Goal: Information Seeking & Learning: Find contact information

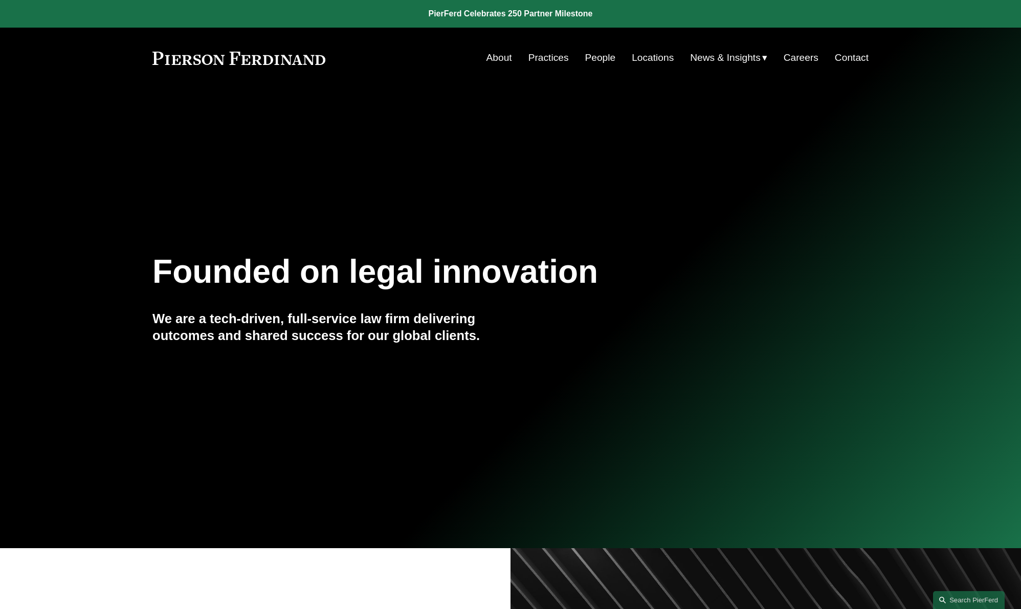
click at [0, 0] on span "Insights" at bounding box center [0, 0] width 0 height 0
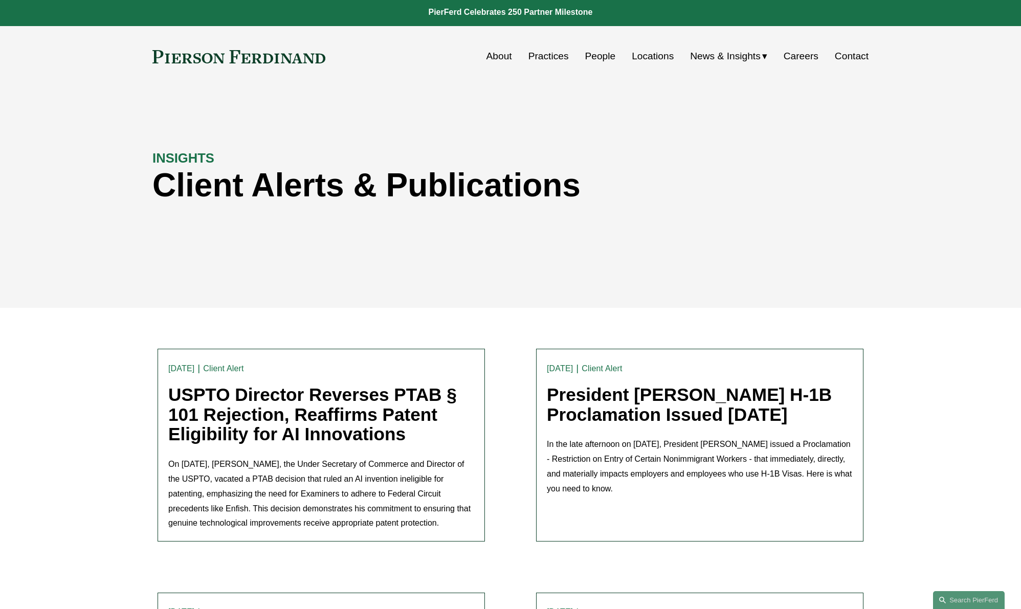
scroll to position [2, 0]
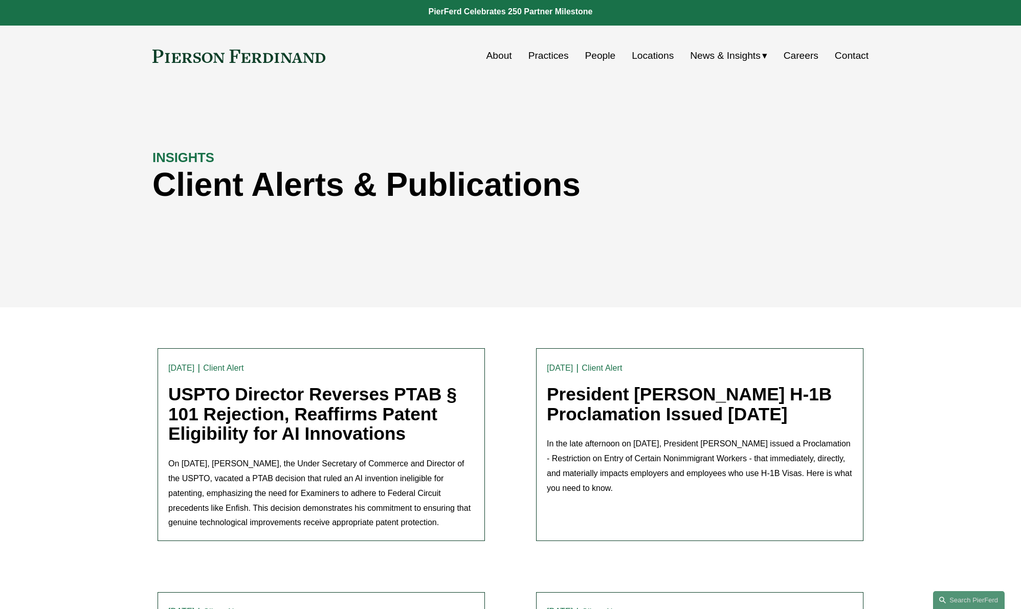
click at [288, 389] on link "USPTO Director Reverses PTAB § 101 Rejection, Reaffirms Patent Eligibility for …" at bounding box center [312, 413] width 288 height 59
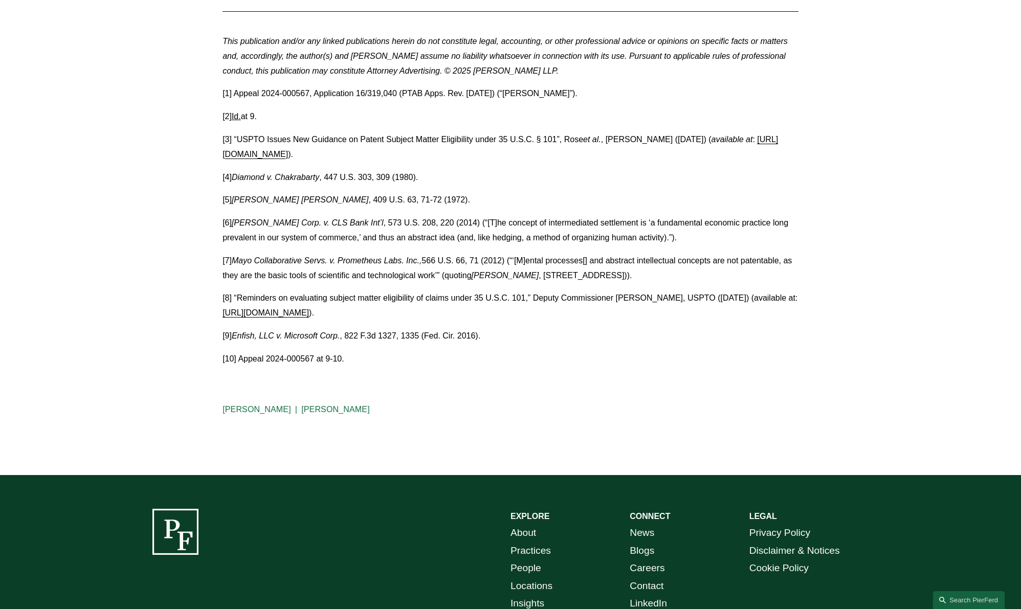
scroll to position [2025, 0]
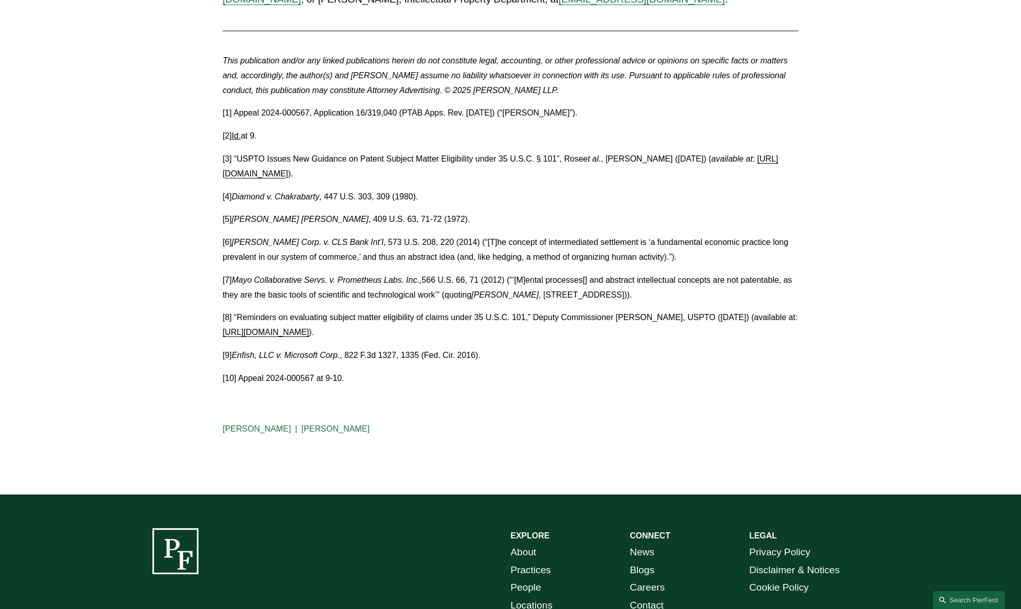
click at [445, 172] on link "https://pierferd.com/insights/uspto-issues-new-guidance-on-patent-subject-matte…" at bounding box center [499, 166] width 555 height 24
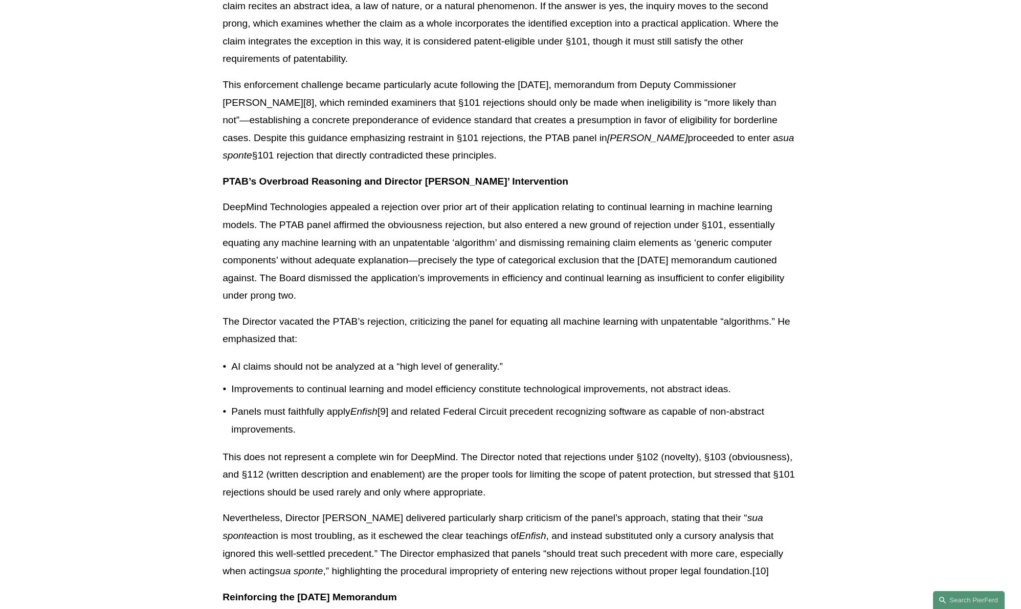
scroll to position [1154, 0]
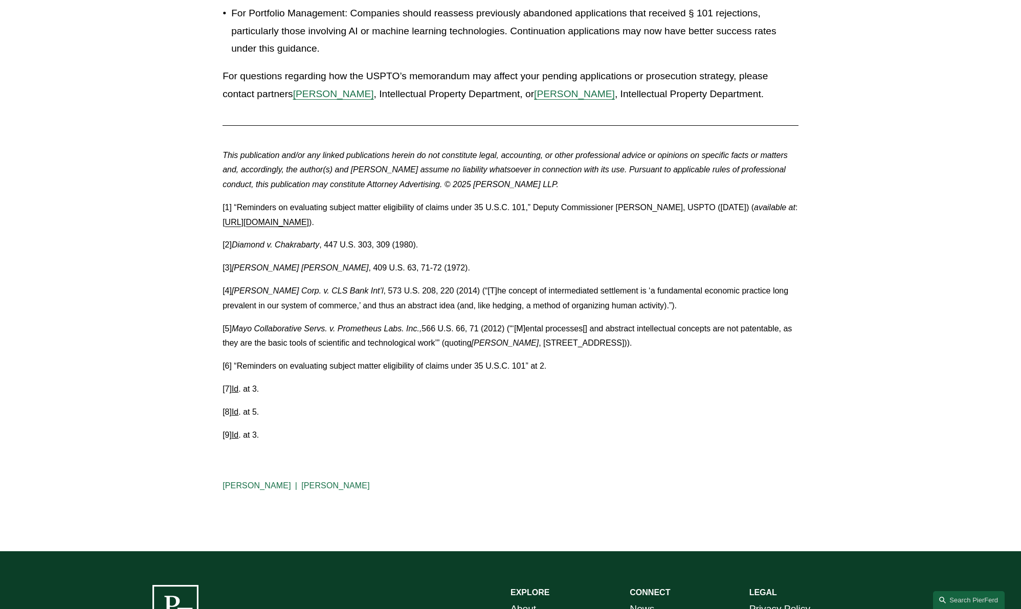
scroll to position [1657, 0]
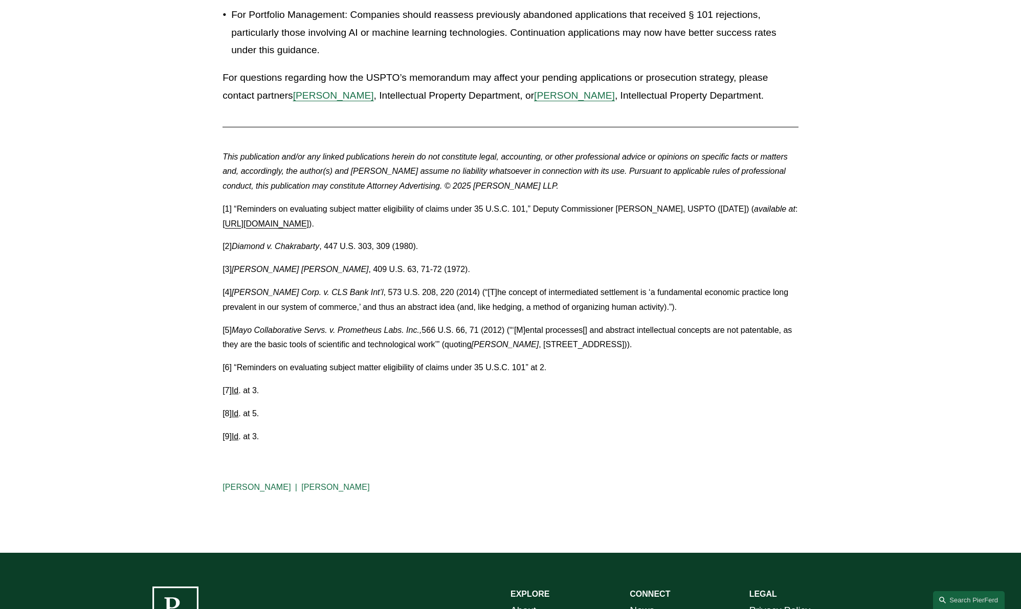
click at [309, 228] on link "[URL][DOMAIN_NAME]" at bounding box center [265, 223] width 86 height 9
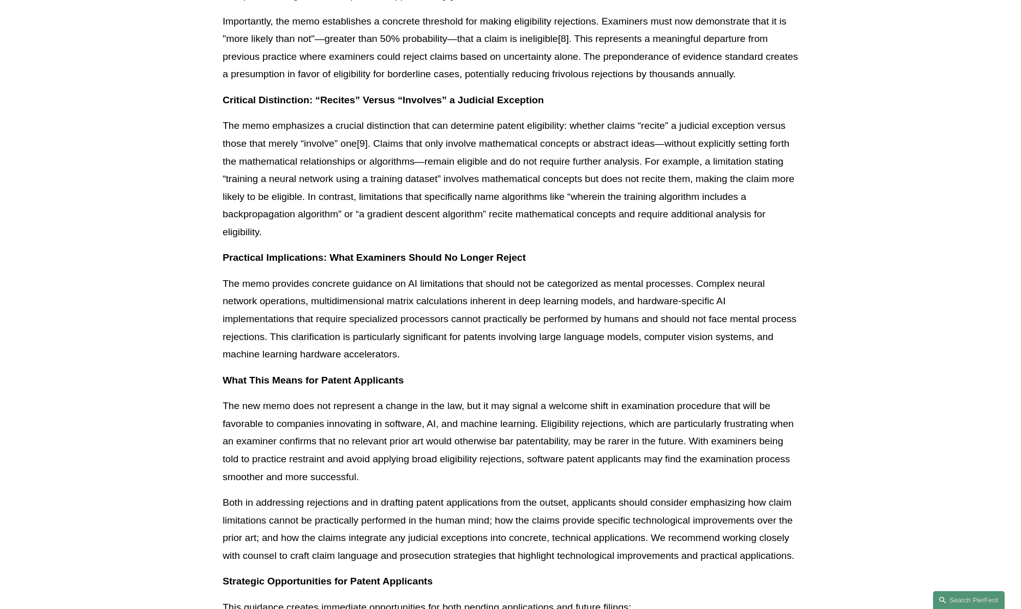
scroll to position [827, 0]
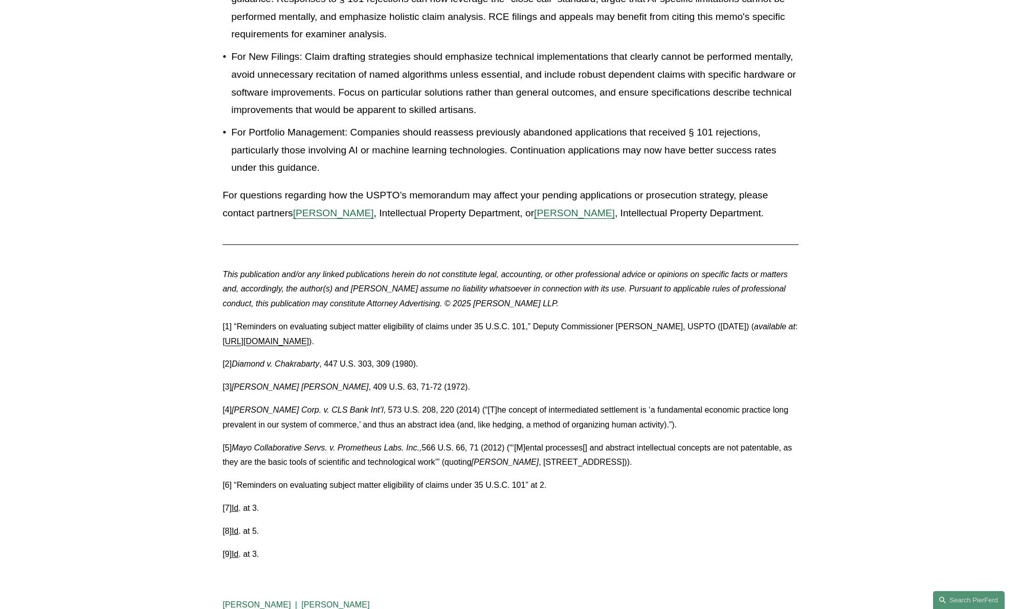
scroll to position [1554, 0]
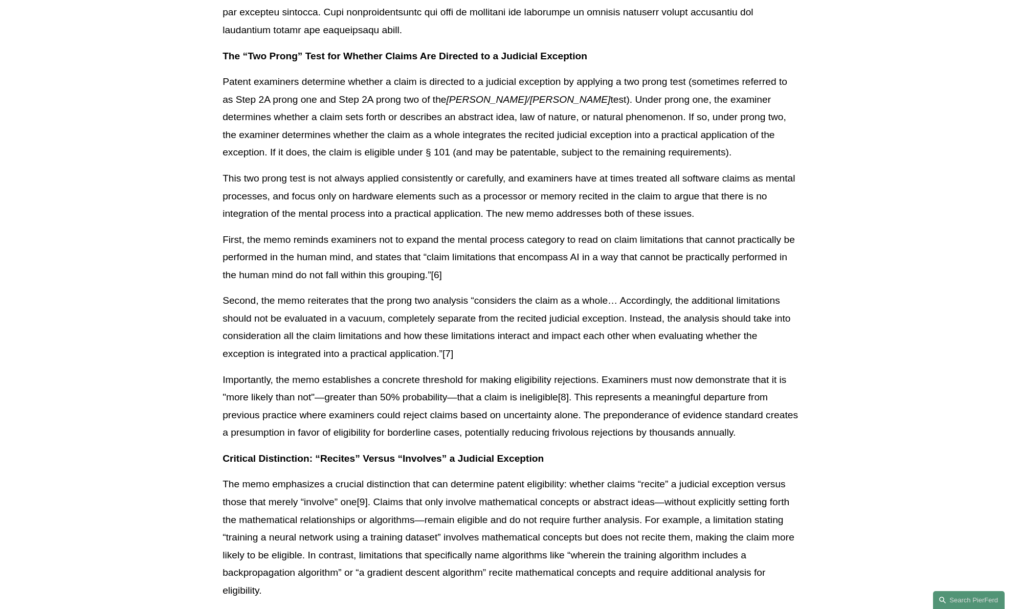
scroll to position [378, 0]
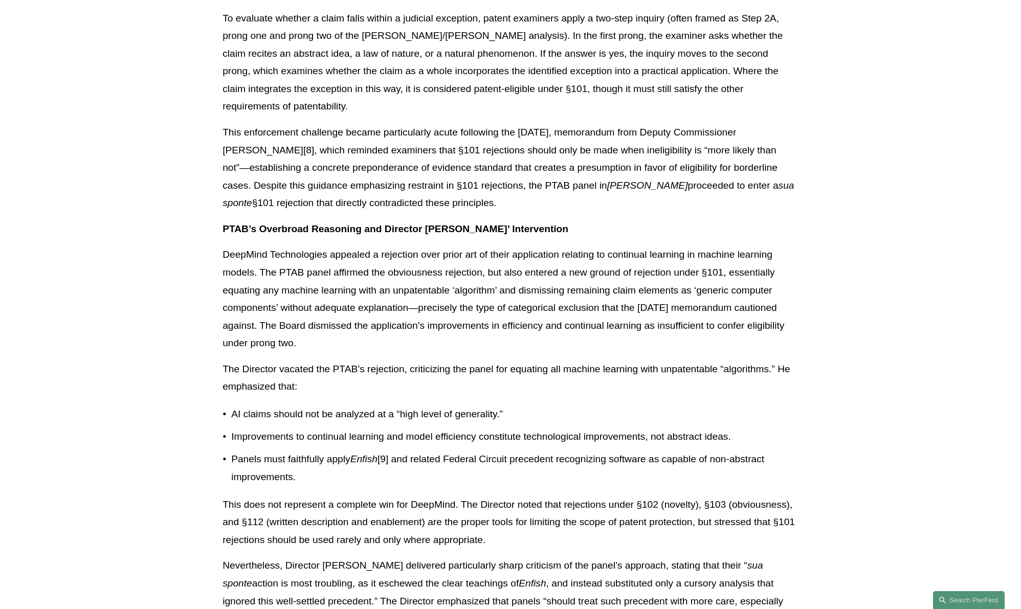
scroll to position [749, 0]
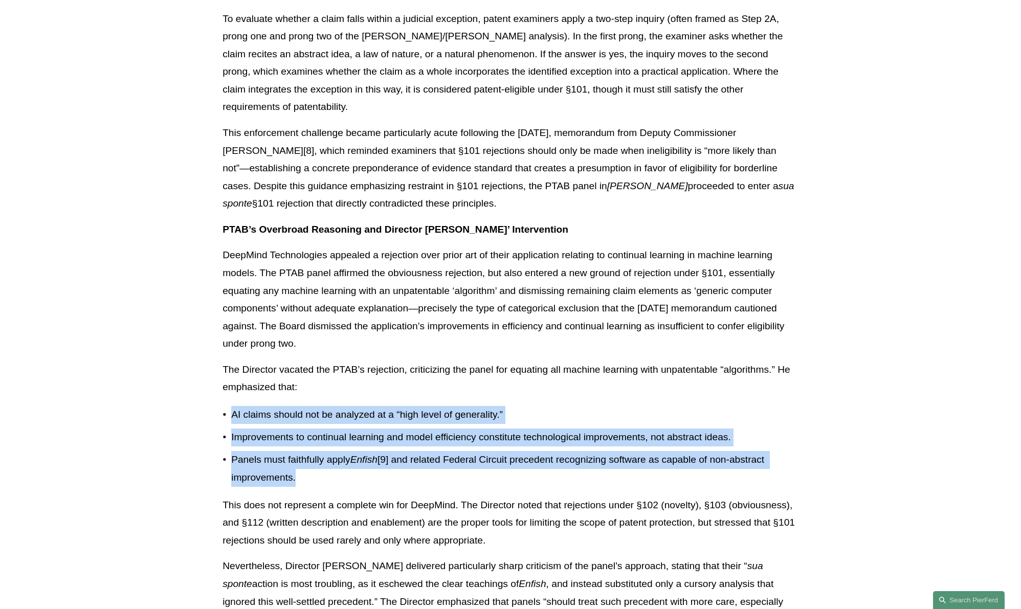
drag, startPoint x: 301, startPoint y: 444, endPoint x: 212, endPoint y: 370, distance: 116.1
click at [212, 370] on article "Back to Insights USPTO Director Reverses PTAB § 101 Rejection, Reaffirms Patent…" at bounding box center [510, 555] width 1021 height 2431
copy ul "AI claims should not be analyzed at a “high level of generality.” Improvements …"
click at [234, 406] on p "AI claims should not be analyzed at a “high level of generality.”" at bounding box center [514, 415] width 567 height 18
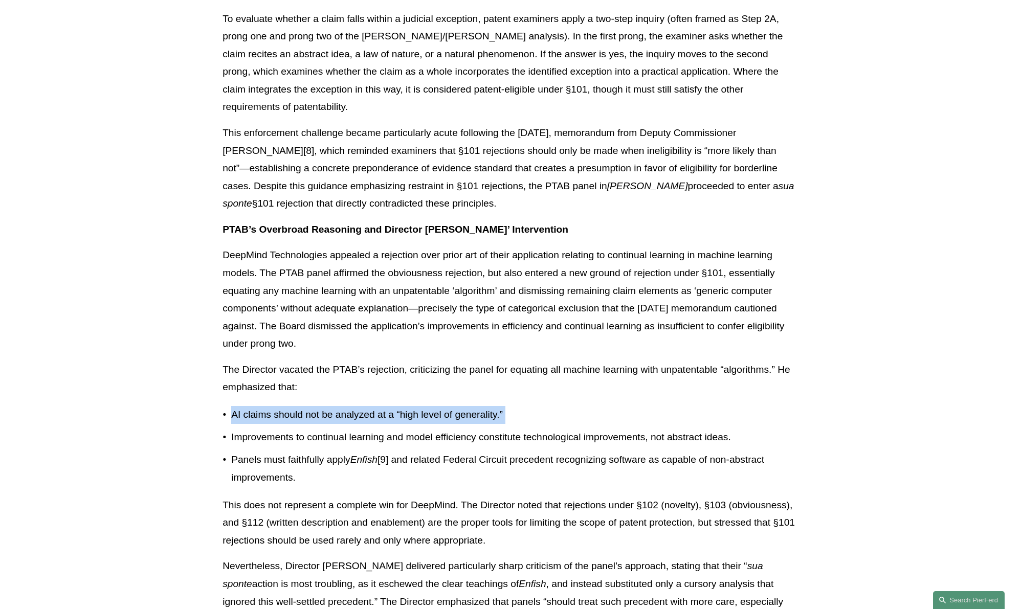
drag, startPoint x: 234, startPoint y: 379, endPoint x: 289, endPoint y: 354, distance: 61.1
click at [527, 406] on p "AI claims should not be analyzed at a “high level of generality.”" at bounding box center [514, 415] width 567 height 18
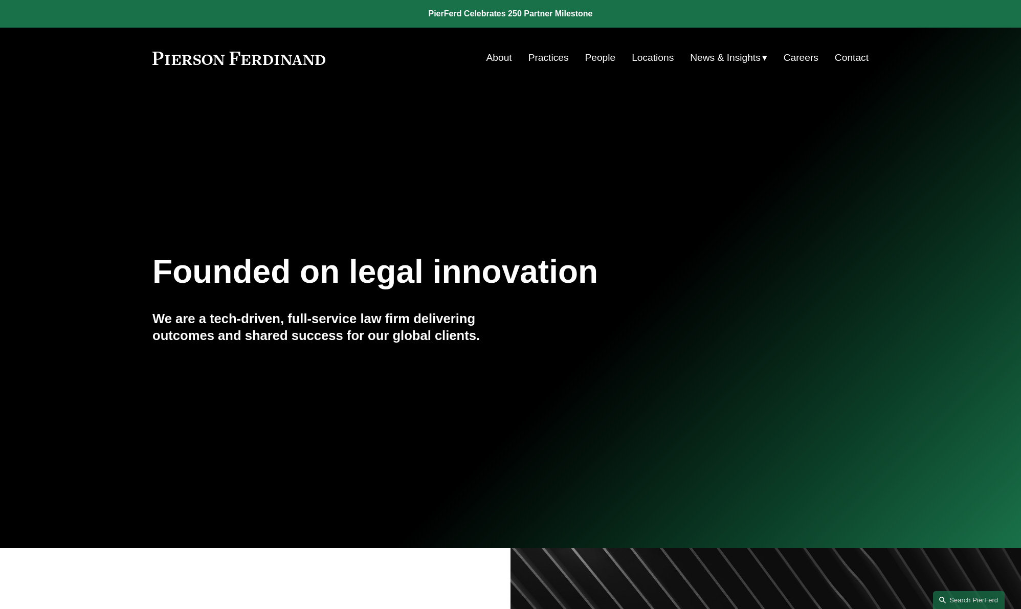
click at [588, 58] on link "People" at bounding box center [599, 57] width 31 height 19
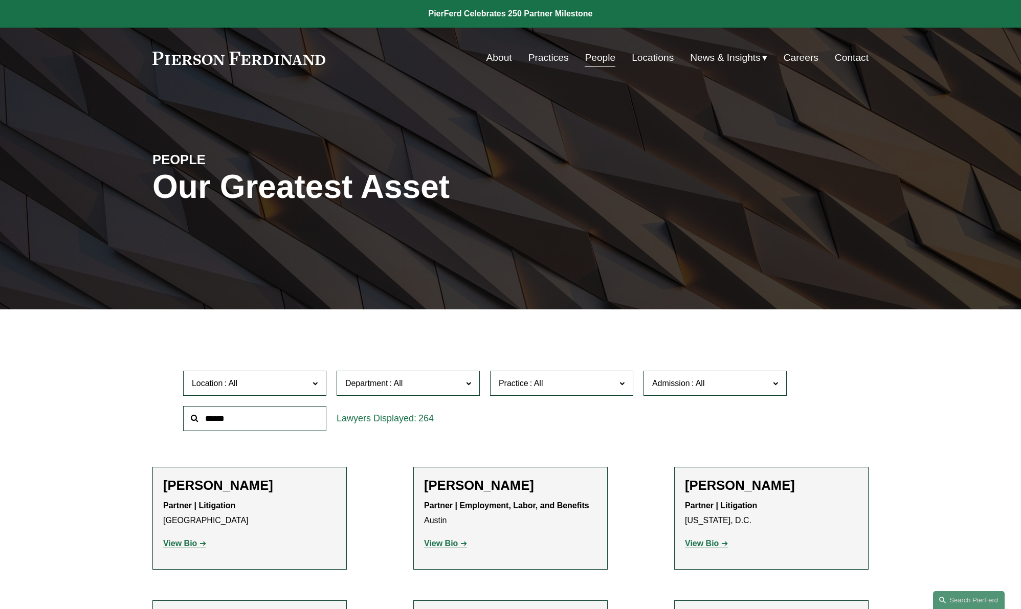
click at [530, 392] on label "Practice" at bounding box center [561, 383] width 143 height 25
click at [0, 0] on link "Patents" at bounding box center [0, 0] width 0 height 0
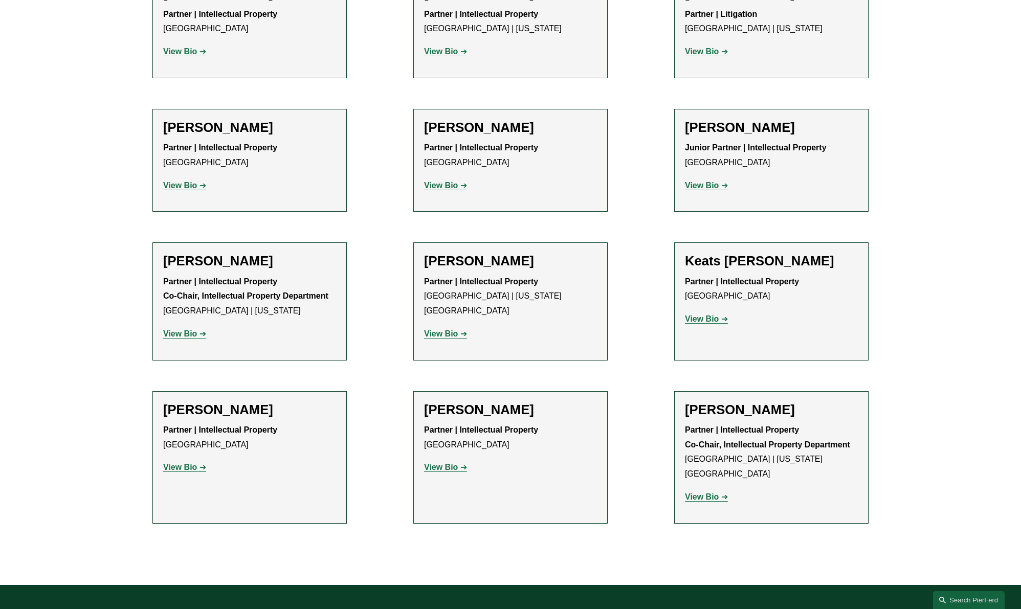
scroll to position [653, 0]
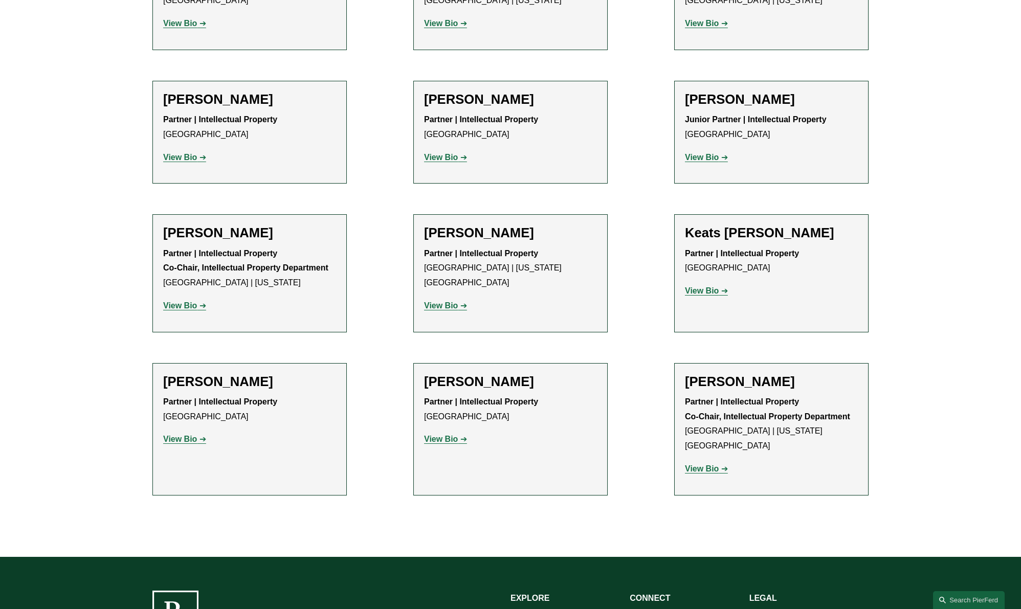
click at [459, 155] on link "View Bio" at bounding box center [445, 157] width 43 height 9
click at [169, 442] on strong "View Bio" at bounding box center [180, 439] width 34 height 9
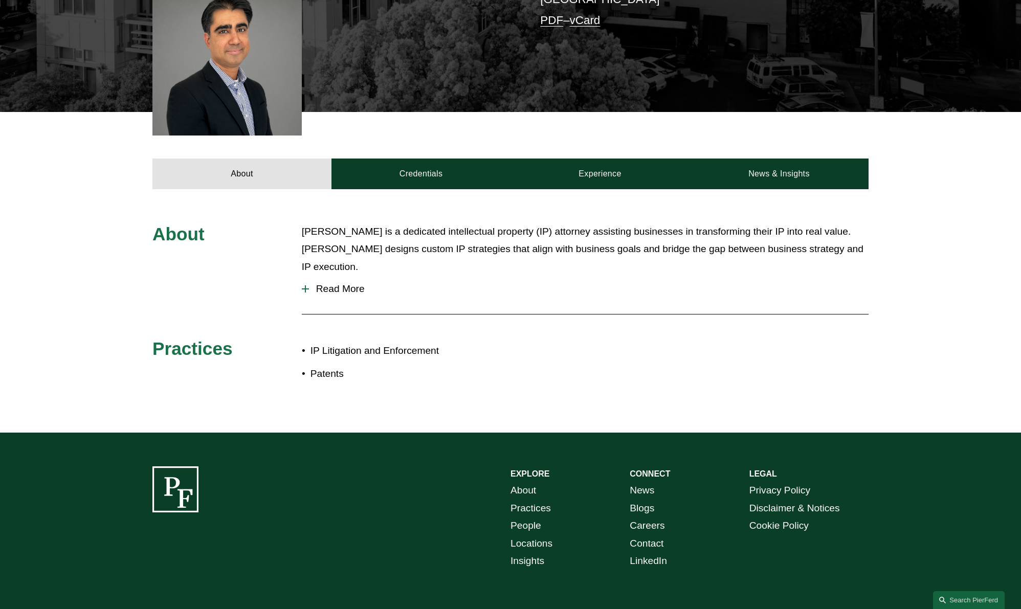
scroll to position [302, 0]
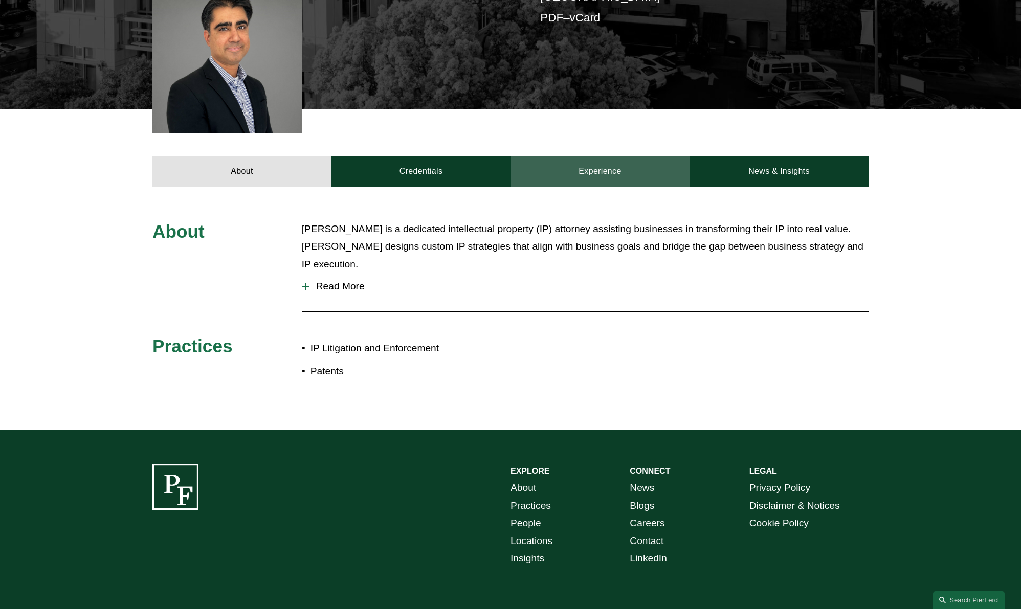
click at [611, 171] on link "Experience" at bounding box center [599, 171] width 179 height 31
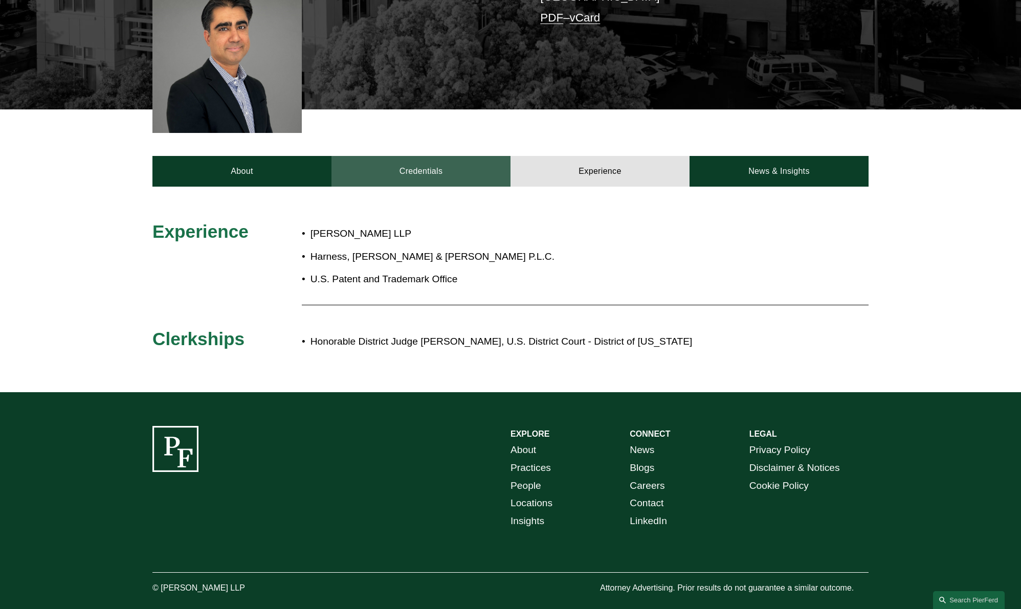
click at [371, 175] on link "Credentials" at bounding box center [420, 171] width 179 height 31
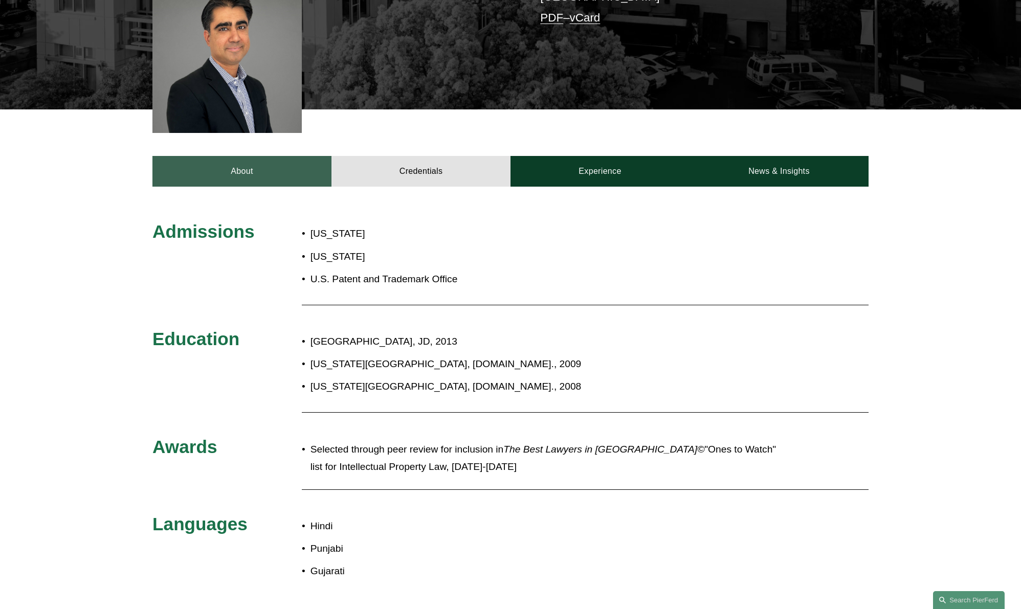
click at [272, 171] on link "About" at bounding box center [241, 171] width 179 height 31
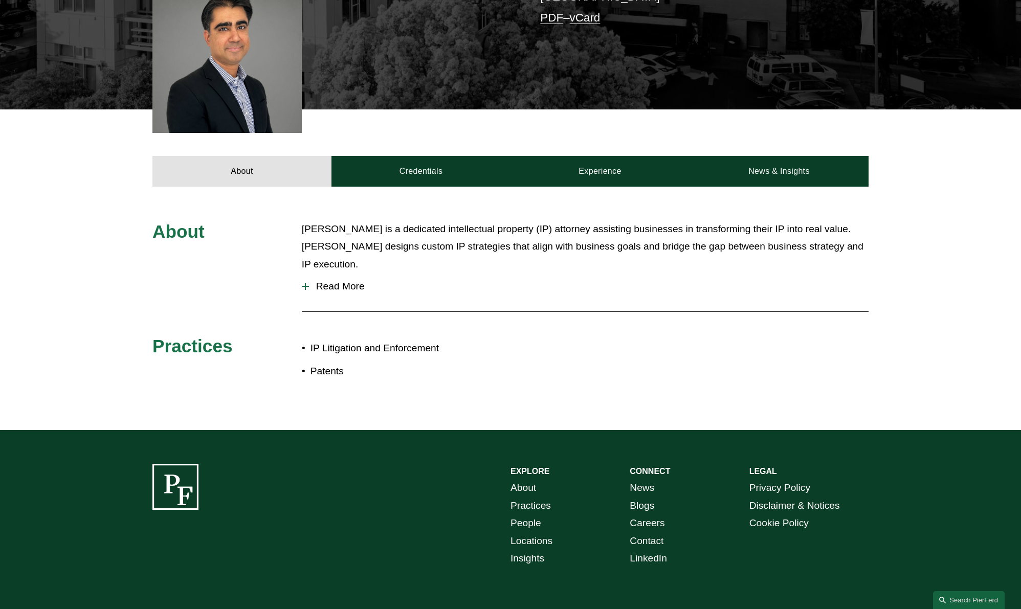
click at [354, 281] on span "Read More" at bounding box center [588, 286] width 559 height 11
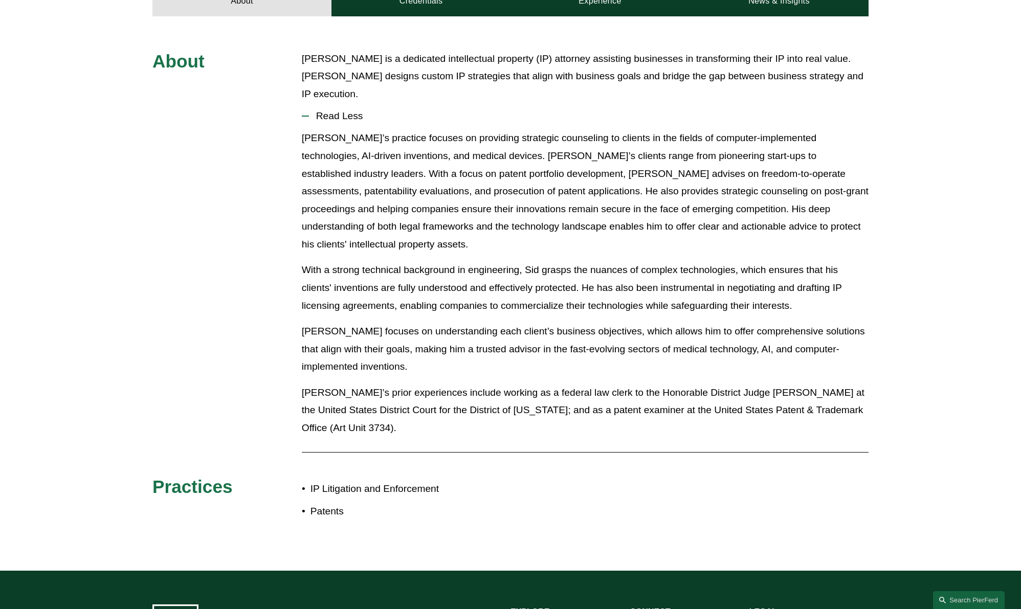
scroll to position [470, 0]
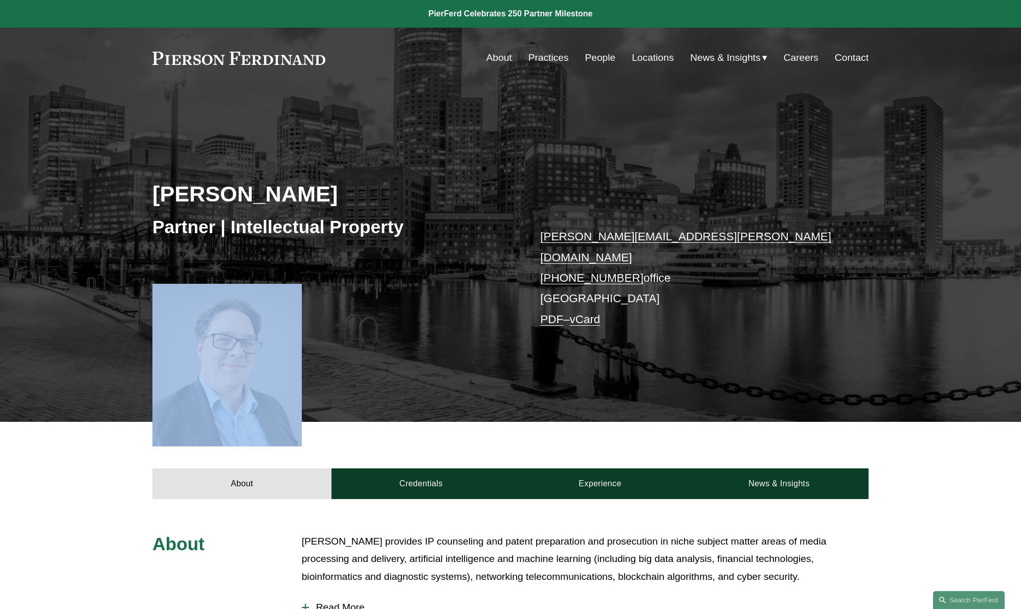
drag, startPoint x: 219, startPoint y: 340, endPoint x: -411, endPoint y: 288, distance: 632.5
click at [0, 288] on html "0 PierFerd Celebrates 250 Partner Milestone Skip to Content" at bounding box center [510, 547] width 1021 height 1095
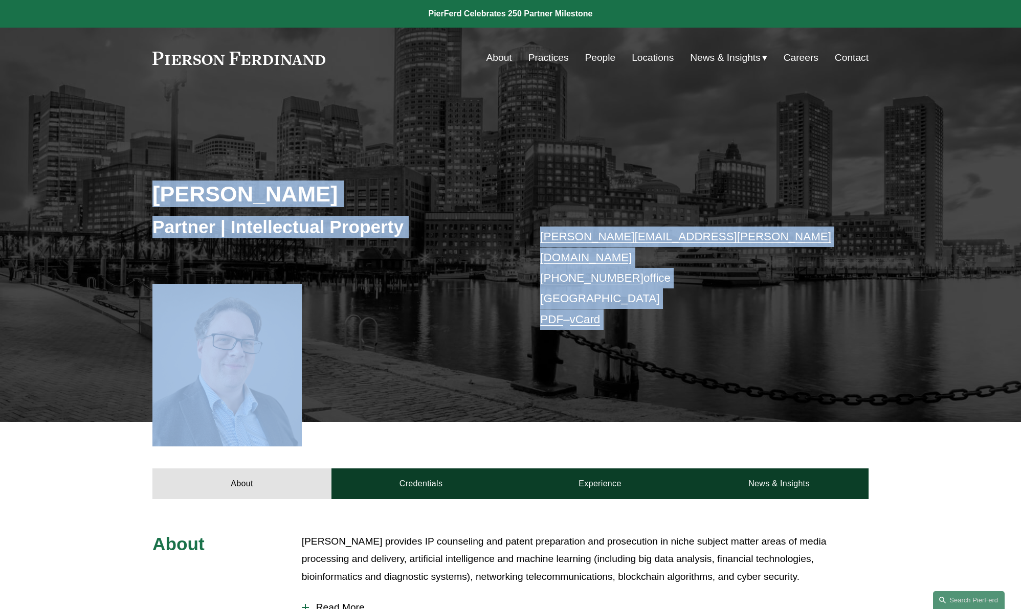
drag, startPoint x: 251, startPoint y: 349, endPoint x: -515, endPoint y: 211, distance: 778.4
click at [0, 211] on html "0 PierFerd Celebrates 250 Partner Milestone Skip to Content" at bounding box center [510, 547] width 1021 height 1095
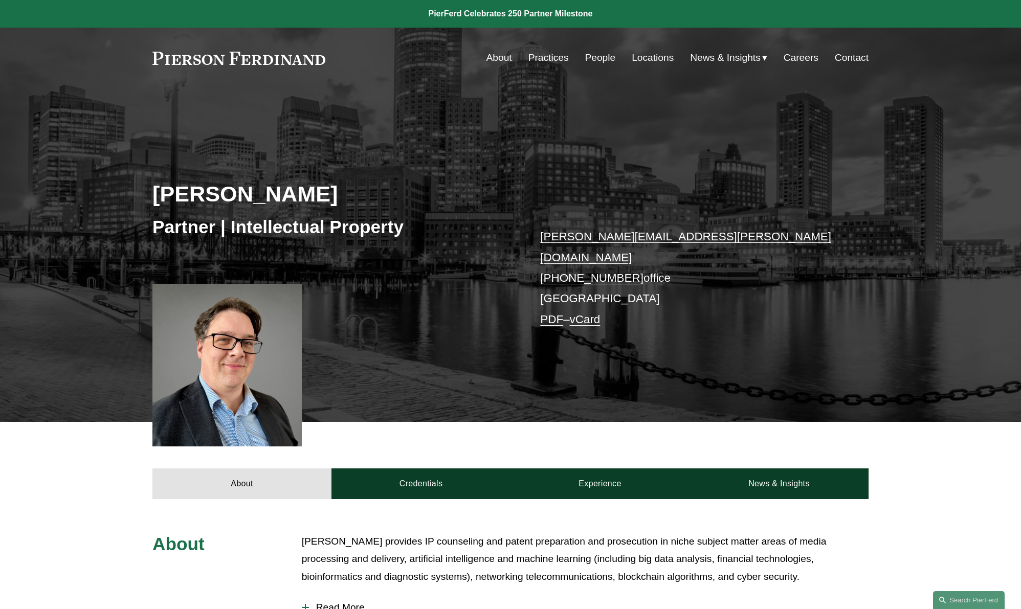
click at [160, 344] on div at bounding box center [226, 365] width 149 height 163
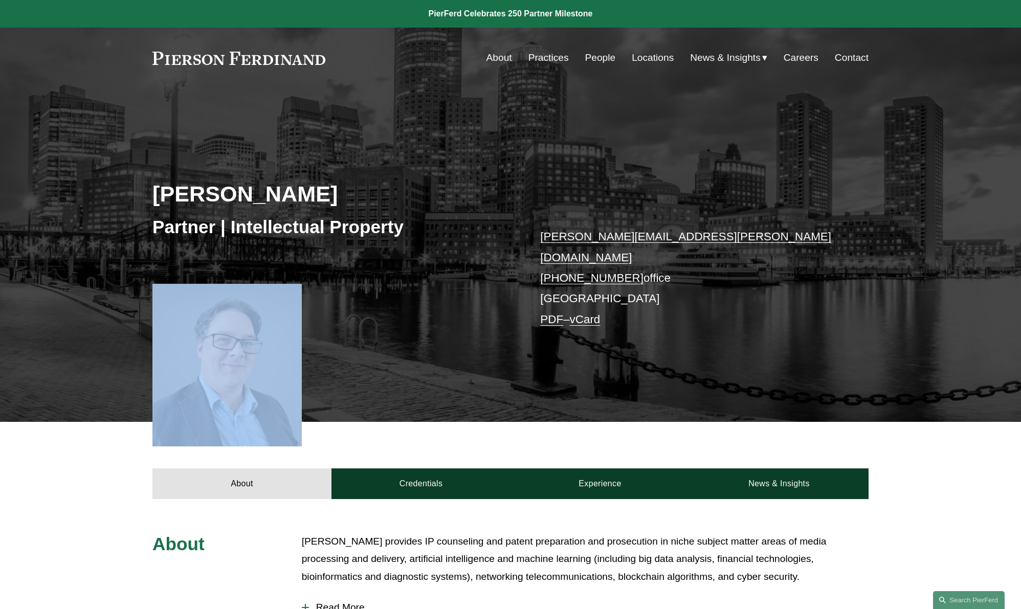
drag, startPoint x: 194, startPoint y: 327, endPoint x: 372, endPoint y: 390, distance: 188.1
click at [405, 392] on div "Daniel Rose Partner | Intellectual Property daniel.rose@pierferd.com +1.617.807…" at bounding box center [510, 270] width 1021 height 303
click at [180, 299] on div at bounding box center [226, 365] width 149 height 163
